Goal: Task Accomplishment & Management: Manage account settings

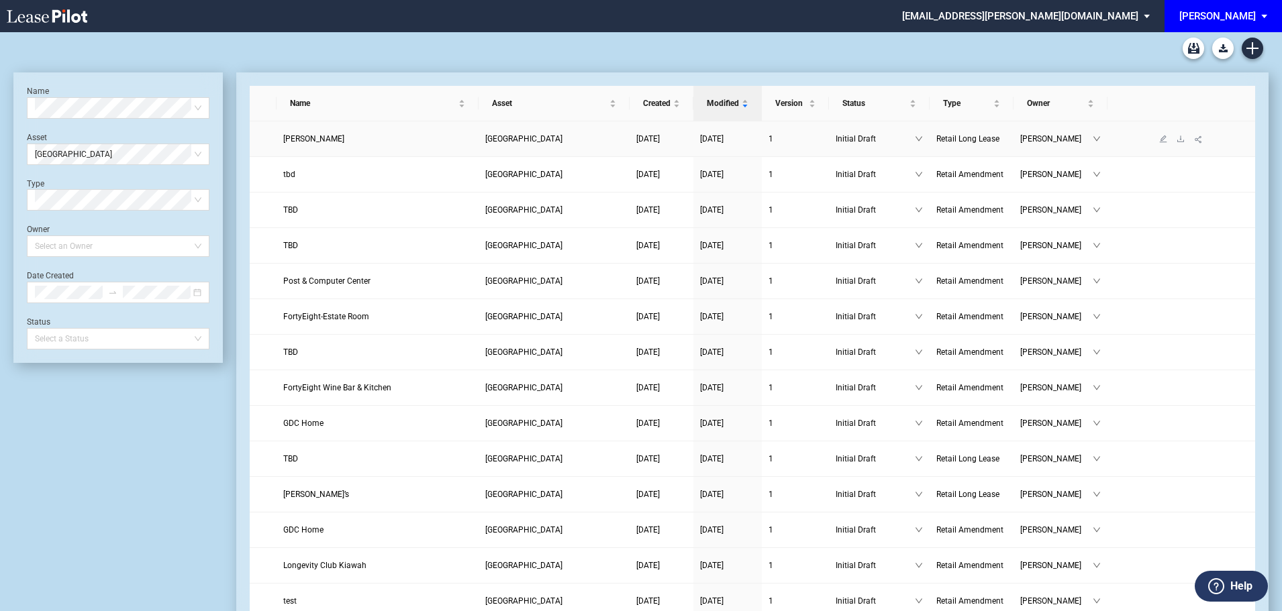
click at [299, 140] on span "Kendra Scott" at bounding box center [313, 138] width 61 height 9
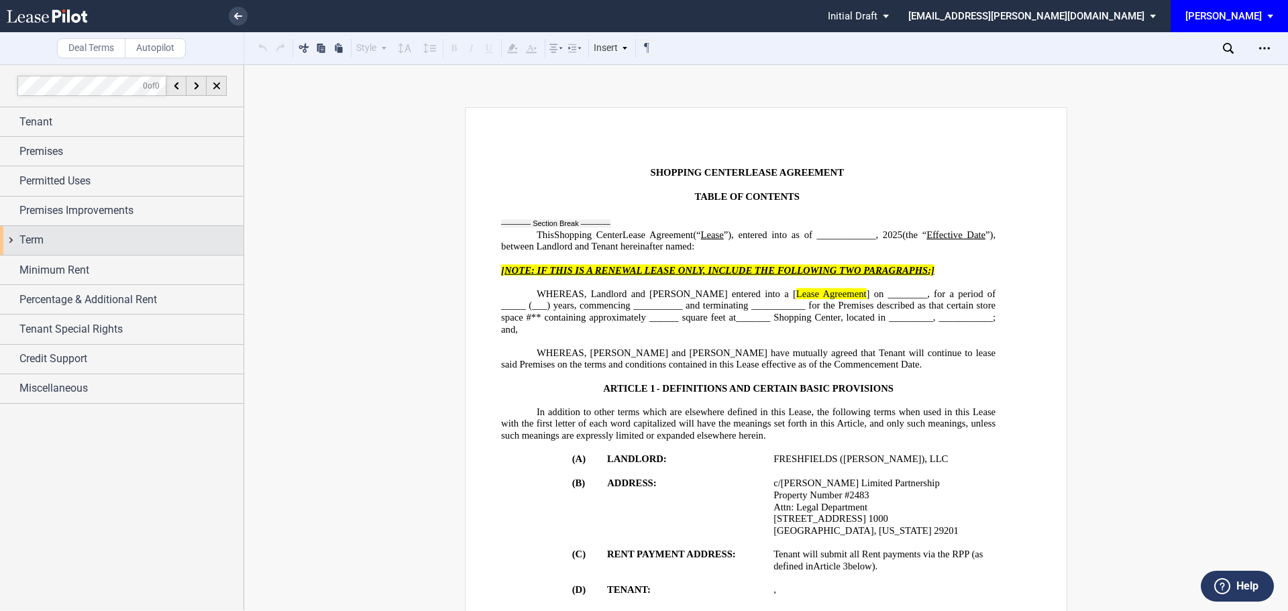
click at [23, 238] on span "Term" at bounding box center [31, 240] width 24 height 16
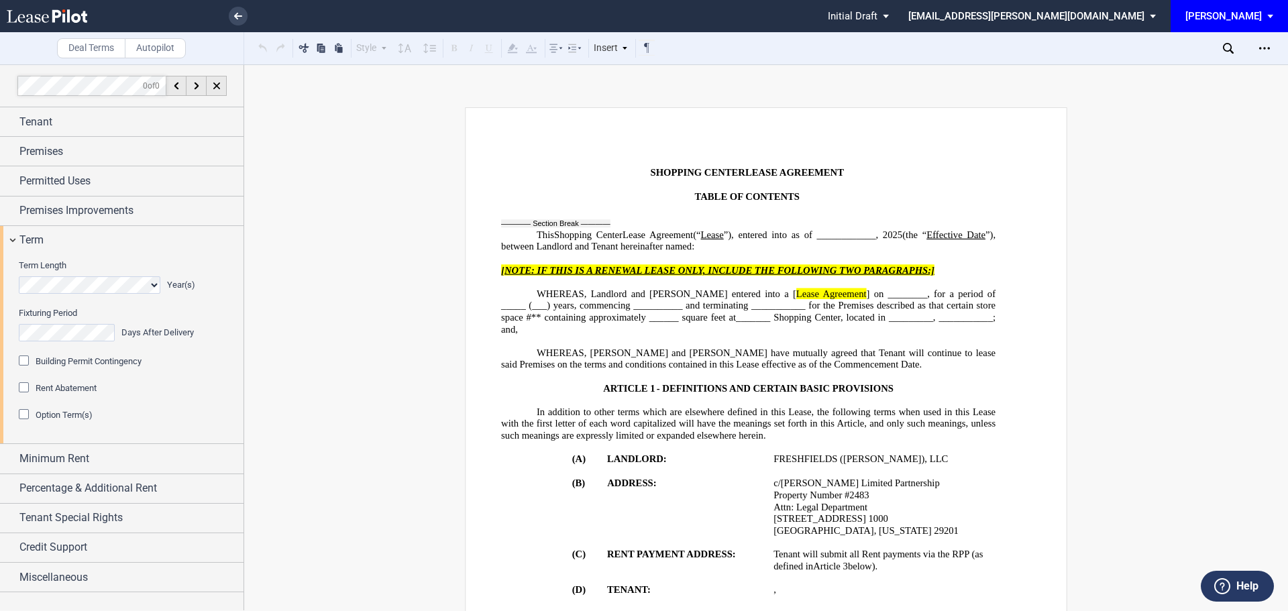
click at [22, 362] on div "Building Permit Contingency" at bounding box center [25, 362] width 13 height 13
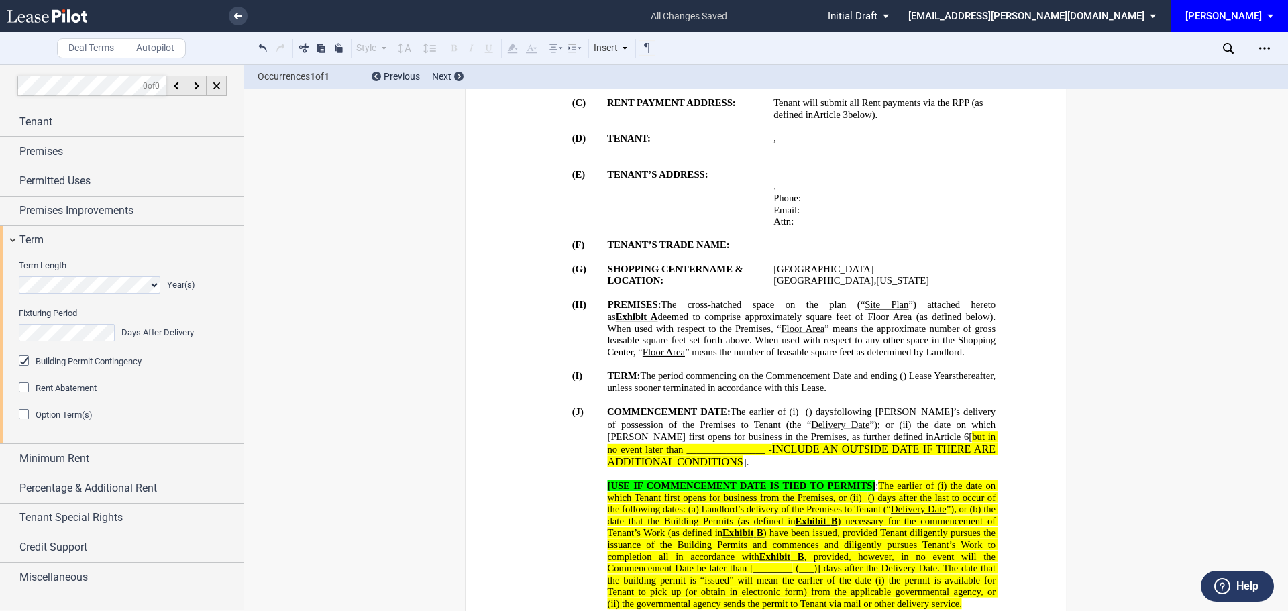
scroll to position [519, 0]
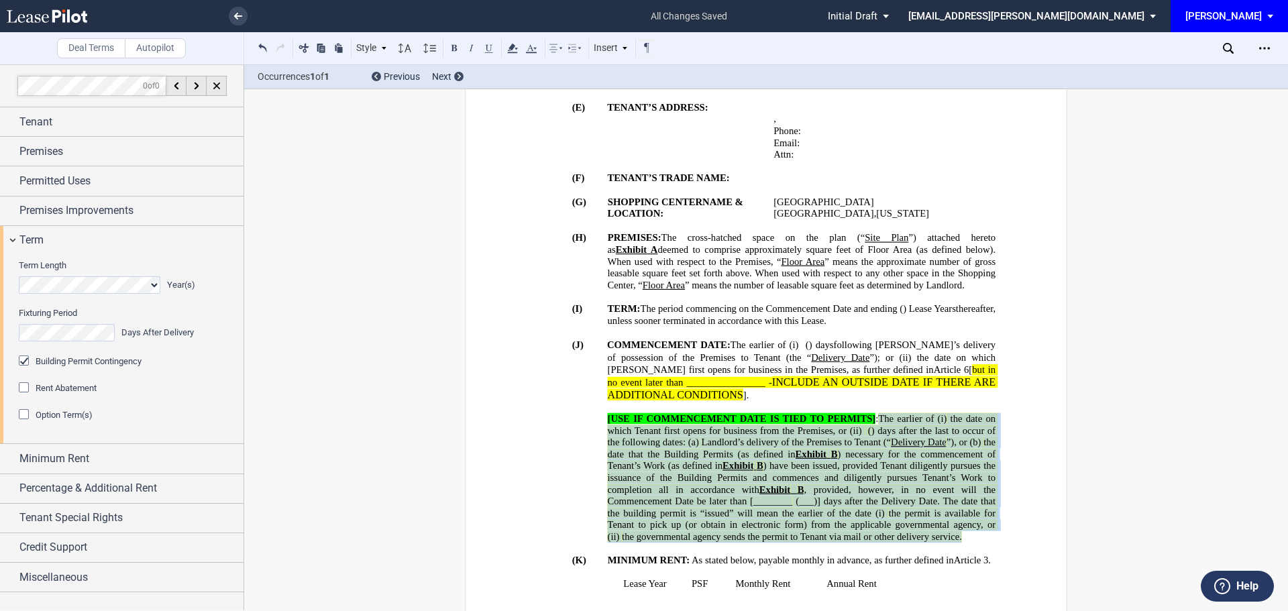
drag, startPoint x: 879, startPoint y: 406, endPoint x: 892, endPoint y: 515, distance: 109.4
